Goal: Information Seeking & Learning: Learn about a topic

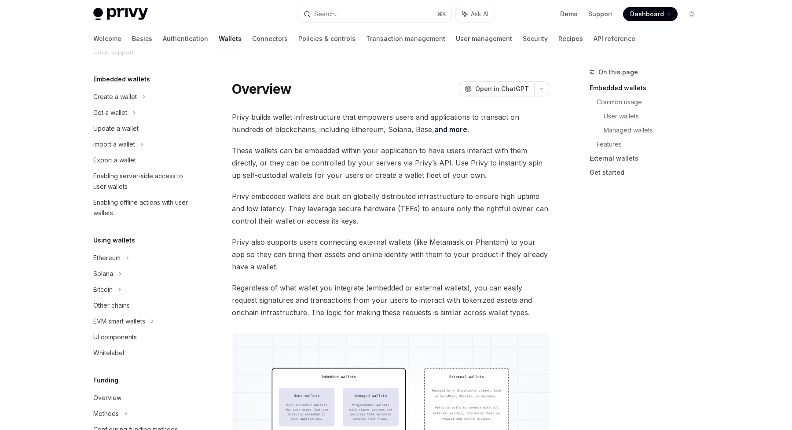
scroll to position [45, 0]
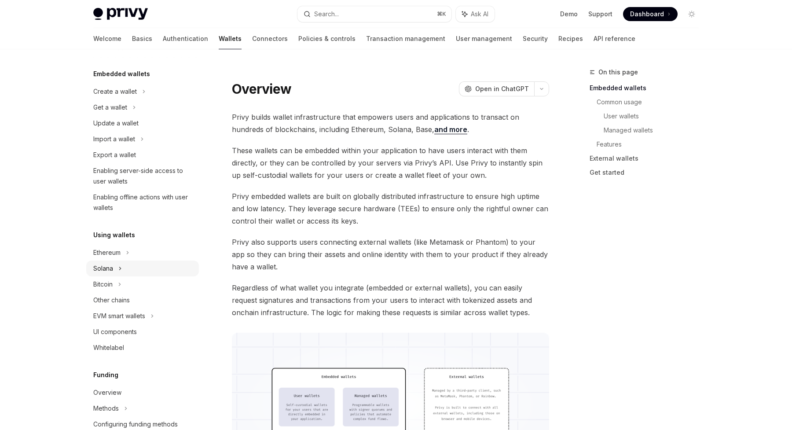
click at [115, 267] on div "Solana" at bounding box center [142, 268] width 113 height 16
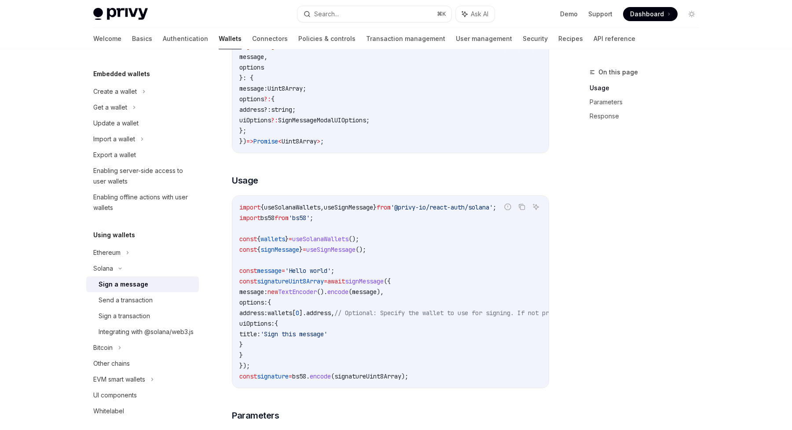
scroll to position [151, 0]
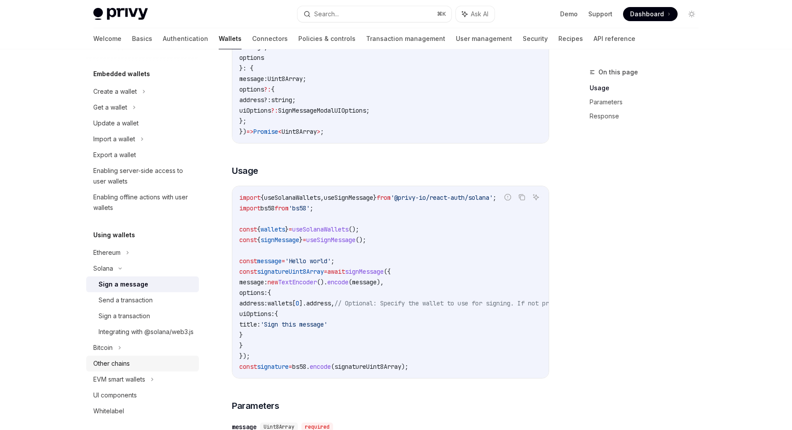
click at [119, 368] on div "Other chains" at bounding box center [111, 363] width 36 height 11
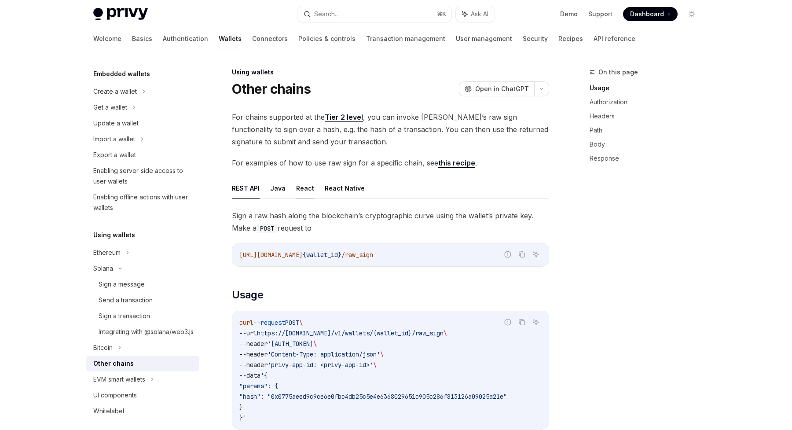
click at [302, 186] on button "React" at bounding box center [305, 188] width 18 height 21
type textarea "*"
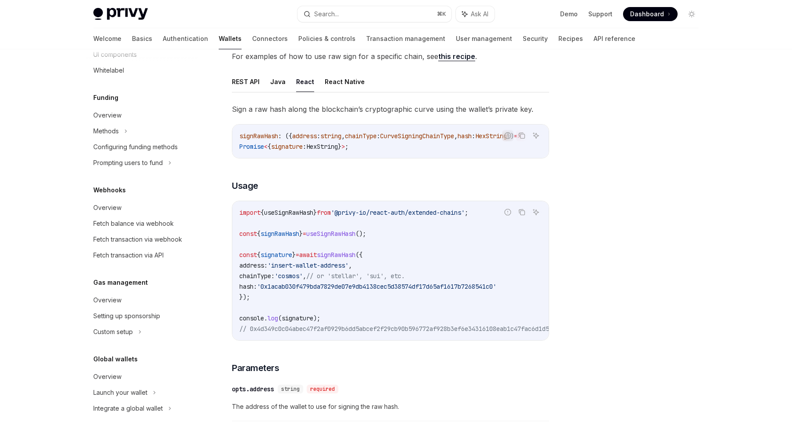
scroll to position [400, 0]
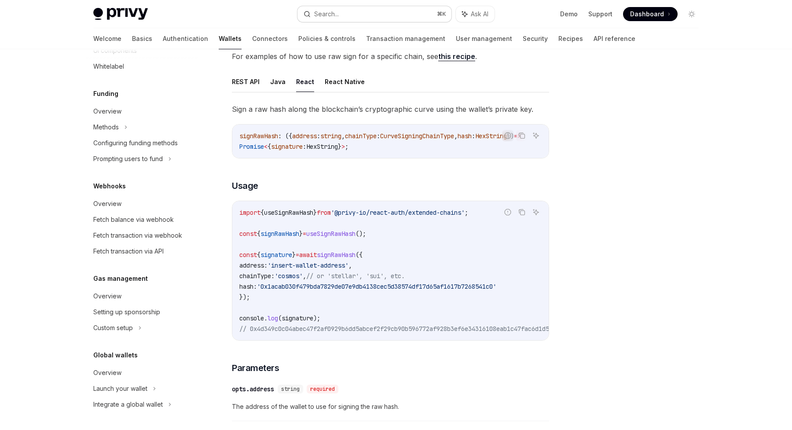
click at [341, 9] on button "Search... ⌘ K" at bounding box center [374, 14] width 154 height 16
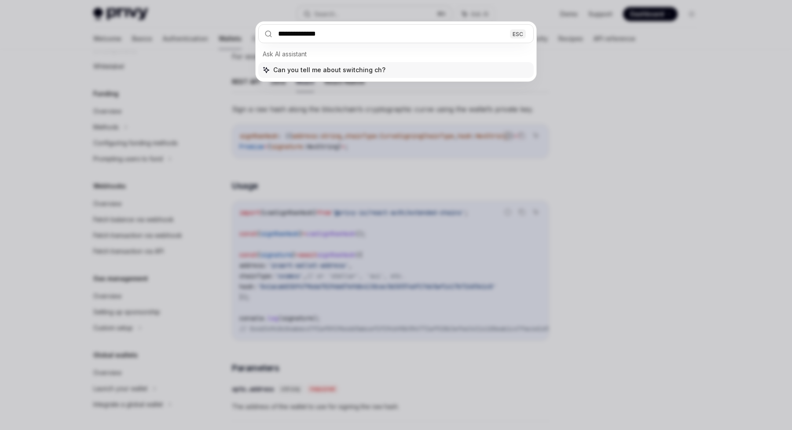
type input "**********"
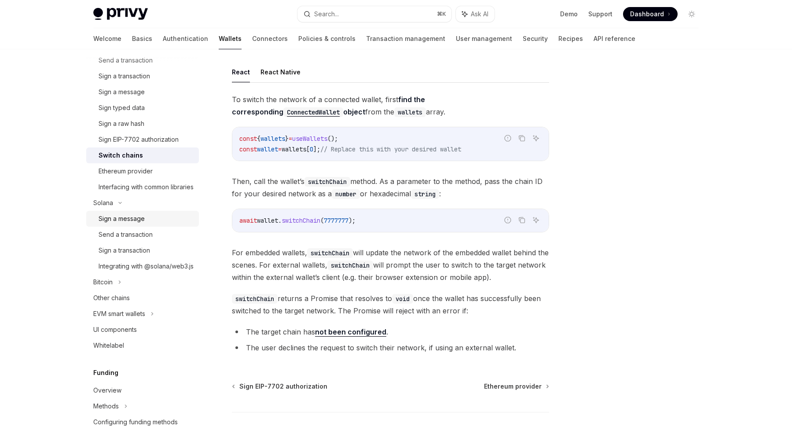
scroll to position [258, 0]
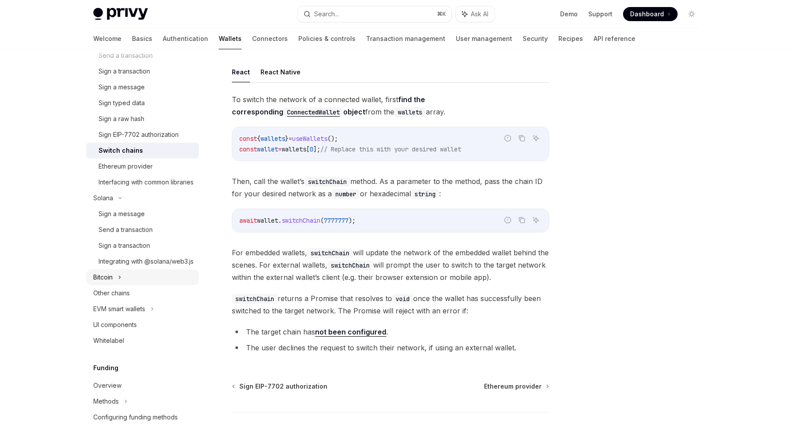
click at [113, 285] on div "Bitcoin" at bounding box center [142, 277] width 113 height 16
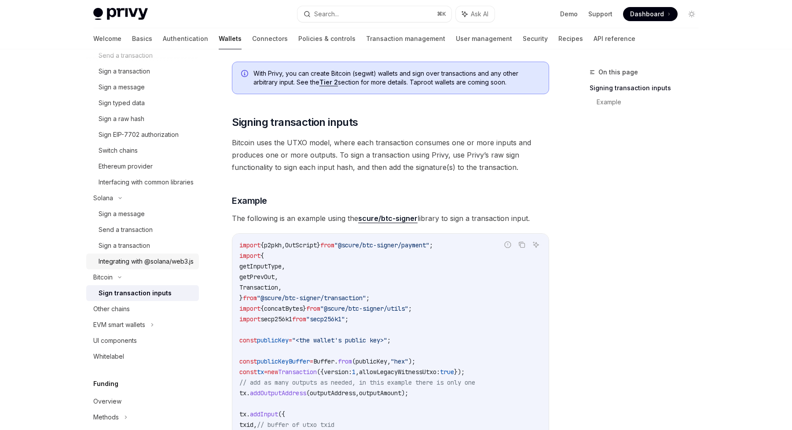
click at [125, 266] on div "Integrating with @solana/web3.js" at bounding box center [145, 261] width 95 height 11
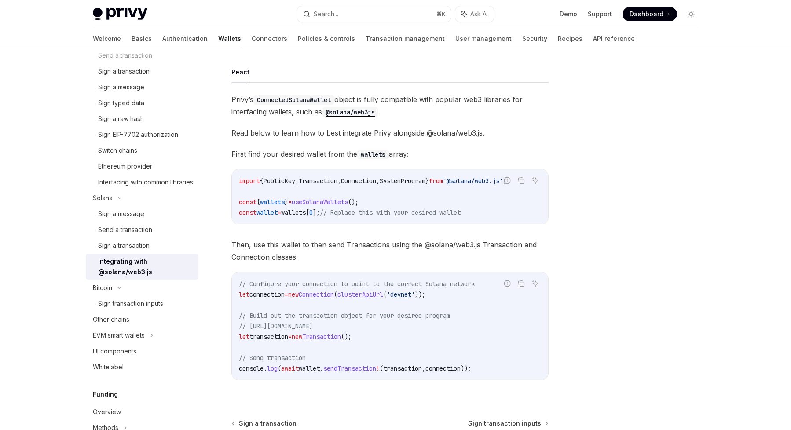
type textarea "*"
click at [588, 97] on div at bounding box center [639, 248] width 134 height 363
